Goal: Information Seeking & Learning: Learn about a topic

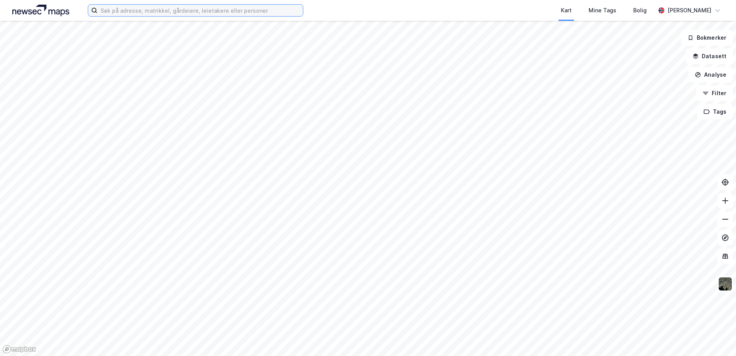
click at [167, 14] on input at bounding box center [199, 11] width 205 height 12
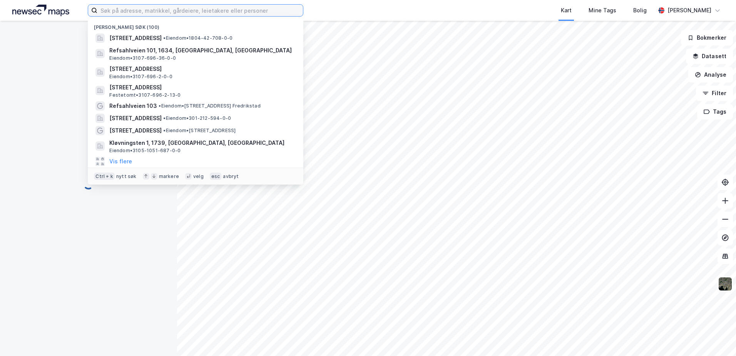
paste input "[STREET_ADDRESS]"
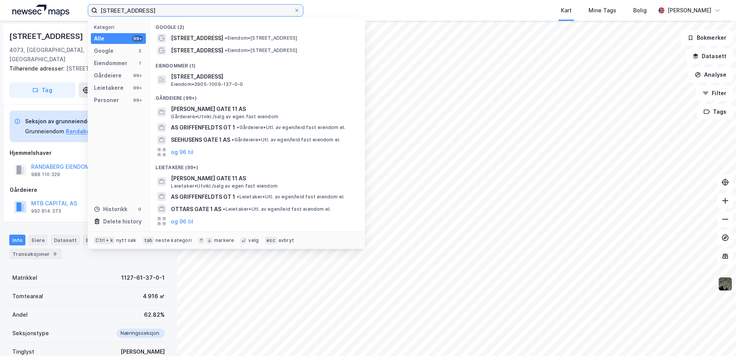
click at [174, 11] on input "[STREET_ADDRESS]" at bounding box center [195, 11] width 196 height 12
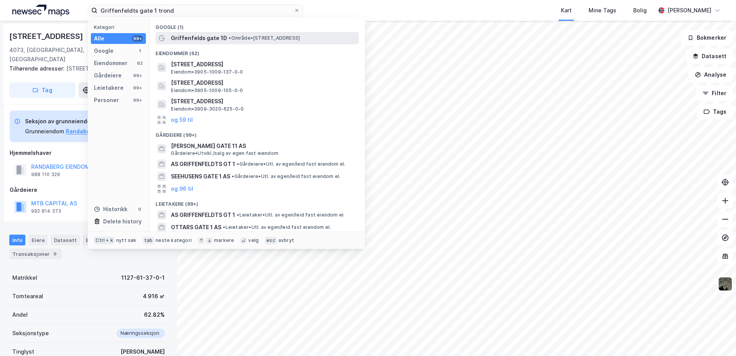
click at [230, 37] on span "• Område • [STREET_ADDRESS]" at bounding box center [264, 38] width 71 height 6
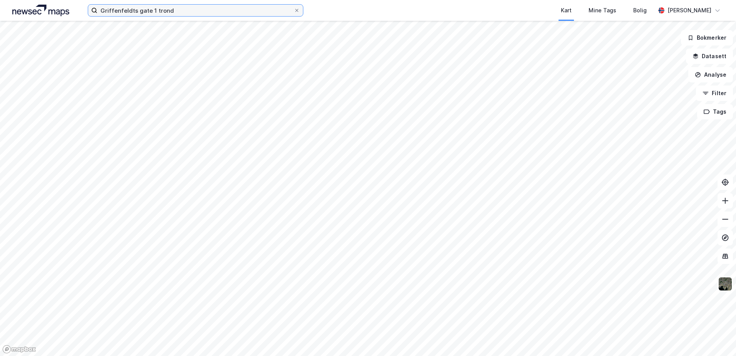
click at [194, 12] on input "Griffenfeldts gate 1 trond" at bounding box center [195, 11] width 196 height 12
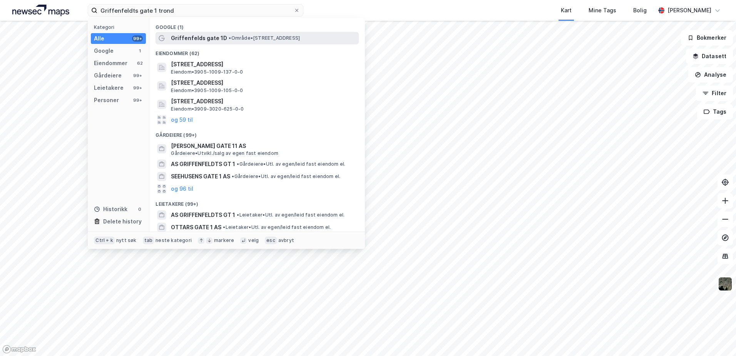
click at [222, 42] on span "Griffenfelds gate 1D" at bounding box center [199, 37] width 56 height 9
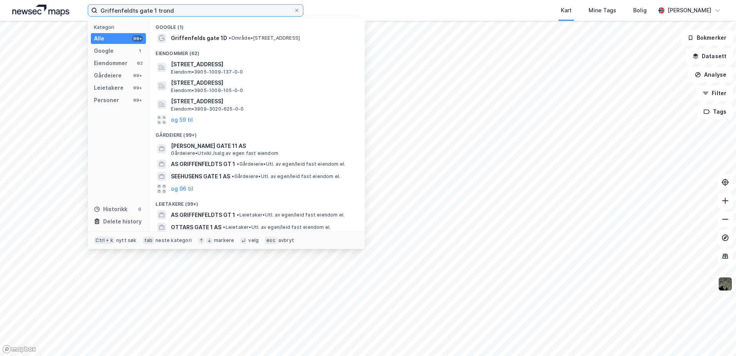
click at [203, 12] on input "Griffenfeldts gate 1 trond" at bounding box center [195, 11] width 196 height 12
drag, startPoint x: 189, startPoint y: 12, endPoint x: 4, endPoint y: 16, distance: 185.1
click at [4, 16] on div "[STREET_ADDRESS] trond Kategori Alle 99+ Google 1 Eiendommer 62 Gårdeiere 99+ L…" at bounding box center [368, 10] width 736 height 21
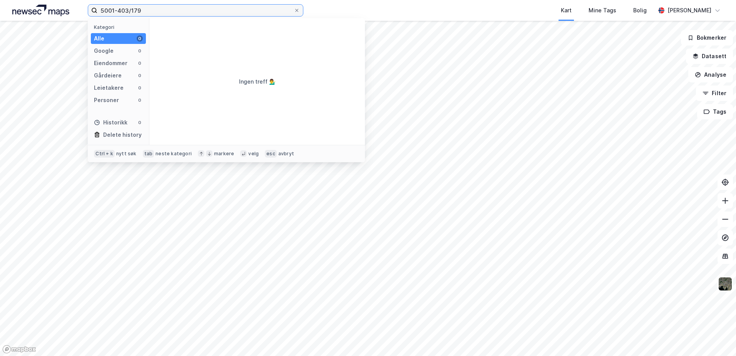
type input "5001-403/179"
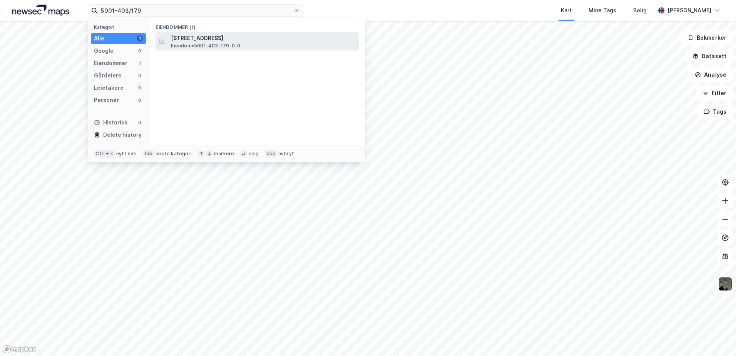
click at [231, 38] on span "[STREET_ADDRESS]" at bounding box center [263, 37] width 185 height 9
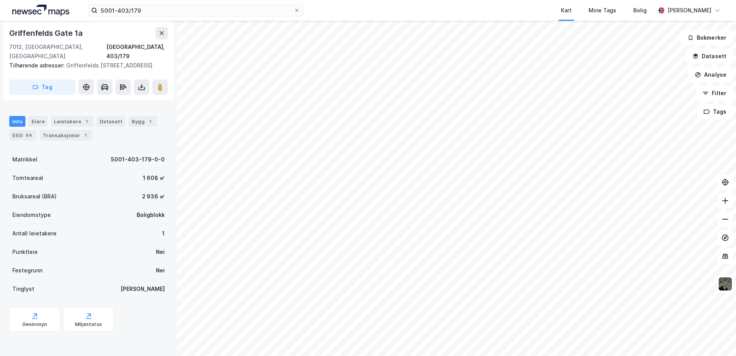
scroll to position [82, 0]
click at [21, 133] on div "ESG 64" at bounding box center [22, 134] width 27 height 11
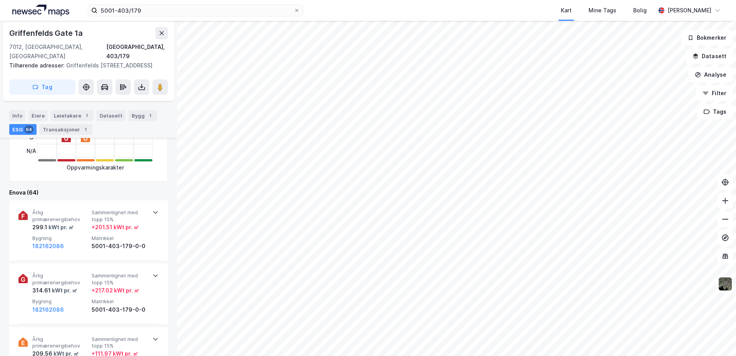
scroll to position [231, 0]
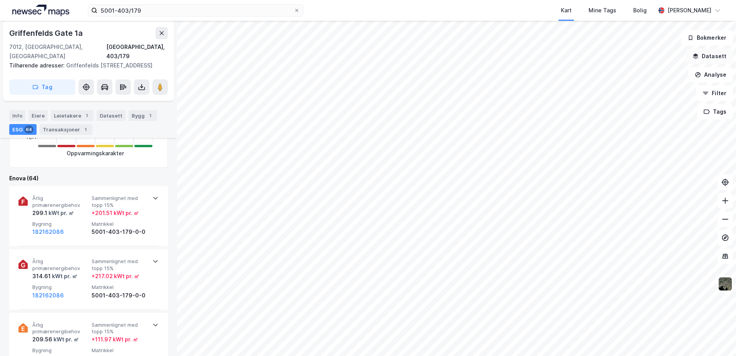
click at [695, 56] on icon "button" at bounding box center [695, 56] width 6 height 6
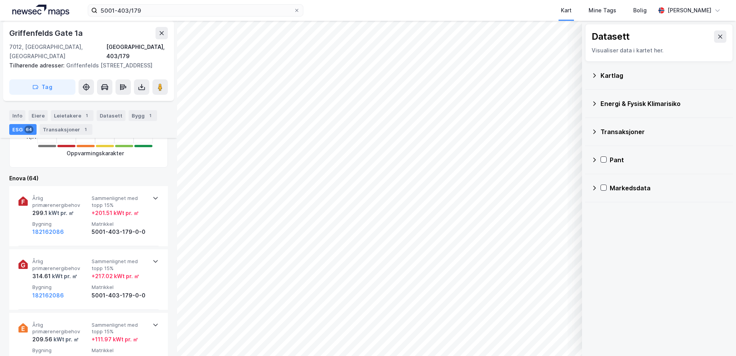
click at [593, 101] on icon at bounding box center [594, 103] width 6 height 6
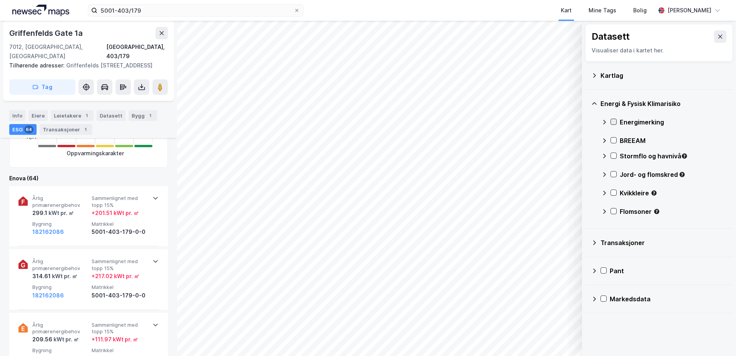
click at [613, 119] on icon at bounding box center [613, 121] width 5 height 5
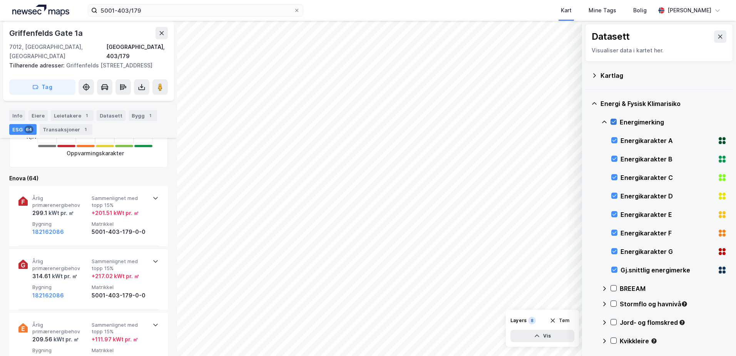
click at [613, 119] on icon at bounding box center [613, 121] width 5 height 5
click at [605, 120] on icon at bounding box center [604, 122] width 6 height 6
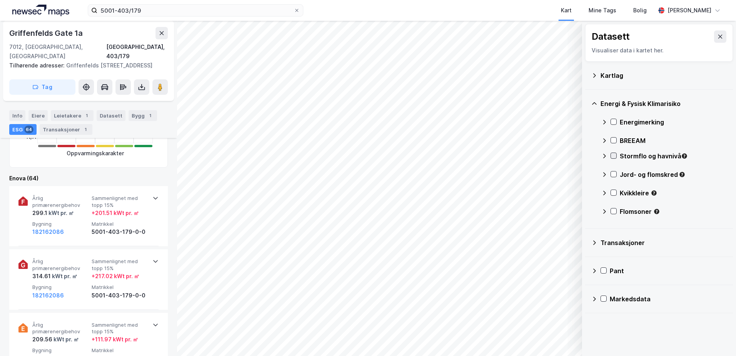
click at [613, 154] on icon at bounding box center [613, 155] width 5 height 5
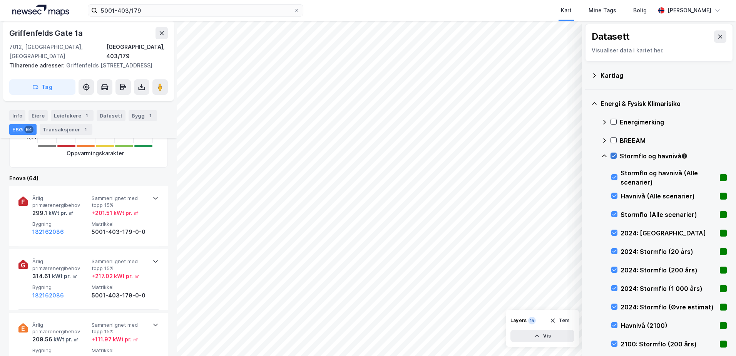
click at [613, 154] on icon at bounding box center [613, 155] width 5 height 5
click at [603, 154] on icon at bounding box center [604, 156] width 6 height 6
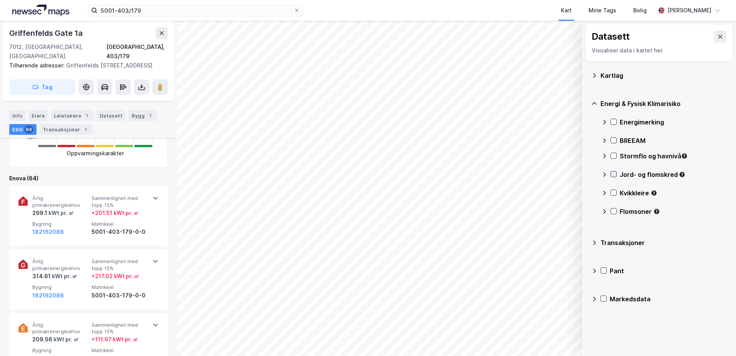
click at [612, 174] on icon at bounding box center [613, 174] width 4 height 3
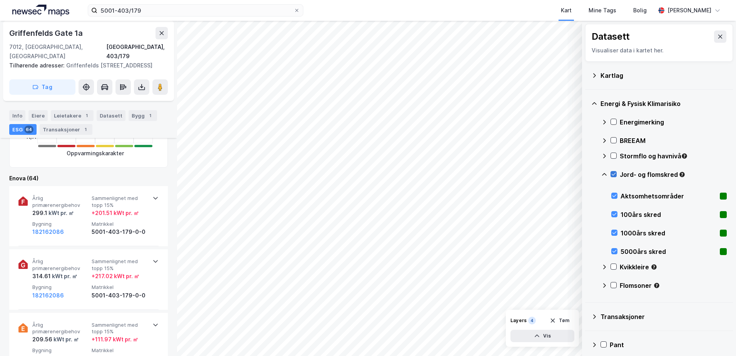
click at [613, 174] on icon at bounding box center [613, 173] width 5 height 5
click at [605, 173] on icon at bounding box center [604, 174] width 6 height 6
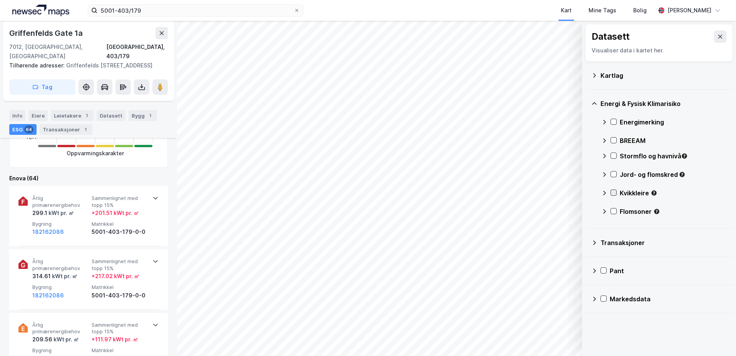
click at [614, 194] on icon at bounding box center [613, 192] width 5 height 5
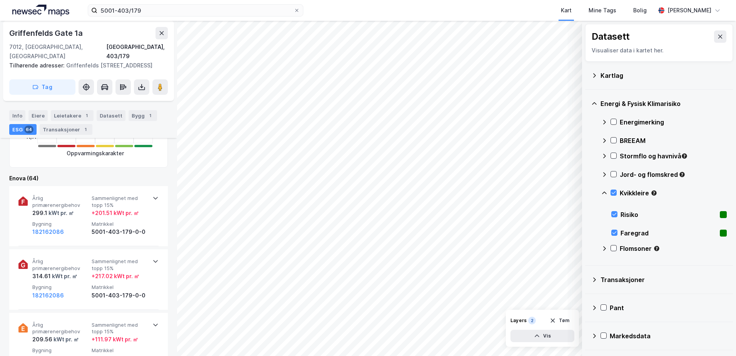
click at [604, 191] on icon at bounding box center [604, 193] width 6 height 6
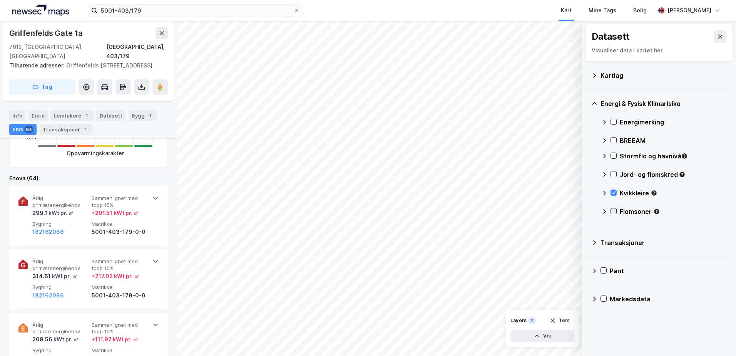
click at [615, 210] on icon at bounding box center [613, 210] width 5 height 5
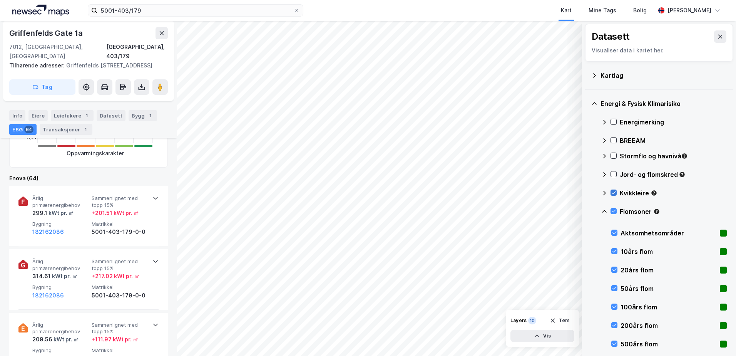
click at [612, 191] on icon at bounding box center [613, 192] width 5 height 5
click at [611, 210] on icon at bounding box center [613, 210] width 5 height 5
